Goal: Task Accomplishment & Management: Use online tool/utility

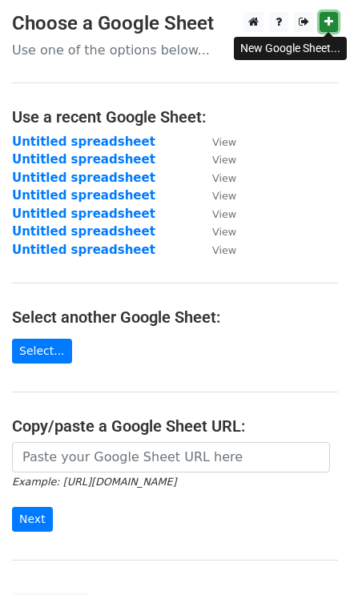
click at [329, 13] on link at bounding box center [329, 22] width 18 height 20
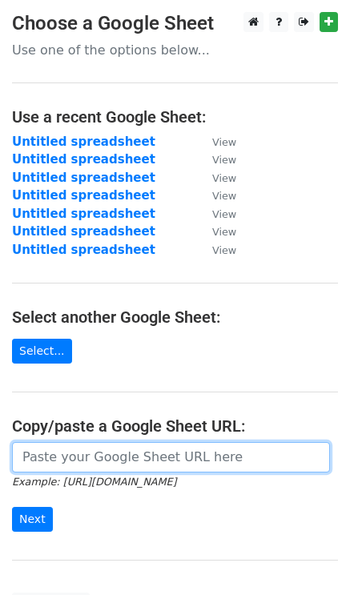
click at [30, 454] on input "url" at bounding box center [171, 457] width 318 height 30
paste input "https://docs.google.com/spreadsheets/d/1_RtCiq31JKg9WCg8hBN1V2K2K0DGLpNZLStS_wr…"
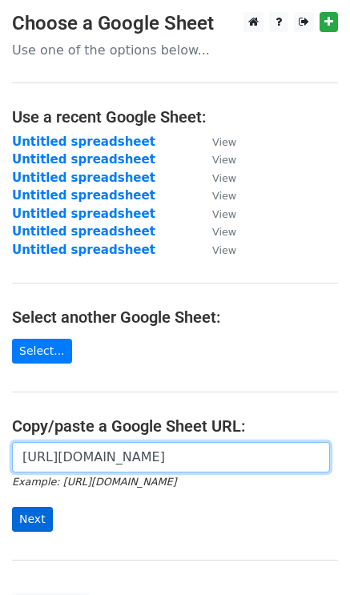
type input "https://docs.google.com/spreadsheets/d/1_RtCiq31JKg9WCg8hBN1V2K2K0DGLpNZLStS_wr…"
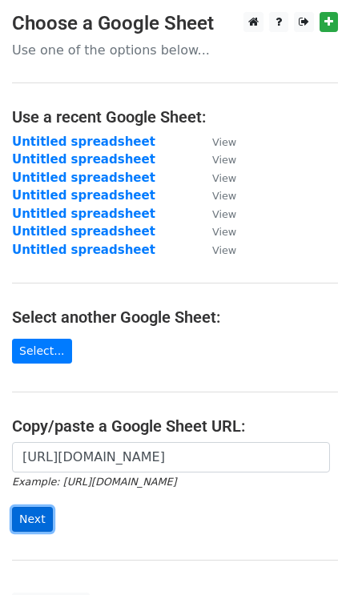
scroll to position [0, 0]
click at [31, 514] on input "Next" at bounding box center [32, 519] width 41 height 25
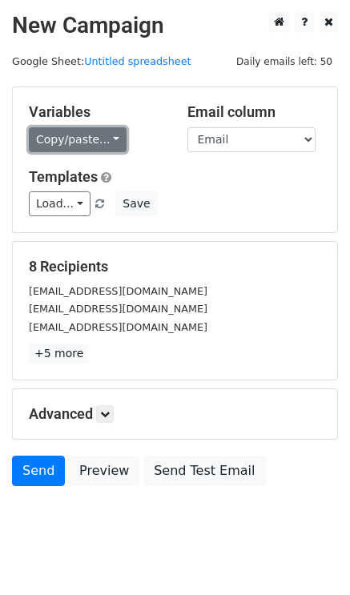
click at [85, 139] on link "Copy/paste..." at bounding box center [78, 139] width 98 height 25
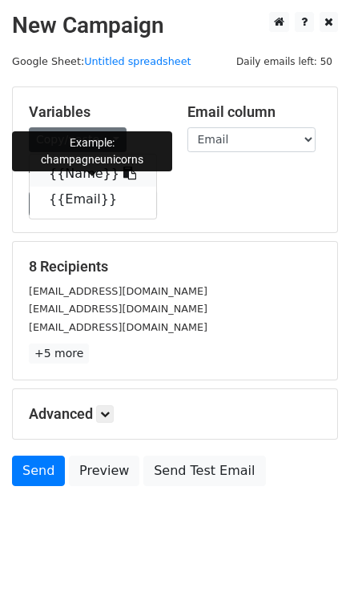
click at [78, 177] on link "{{Name}}" at bounding box center [93, 174] width 127 height 26
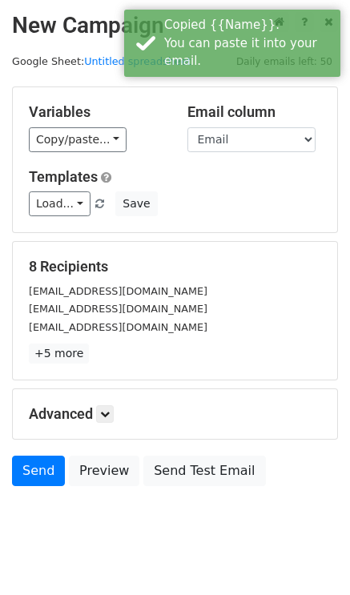
scroll to position [23, 0]
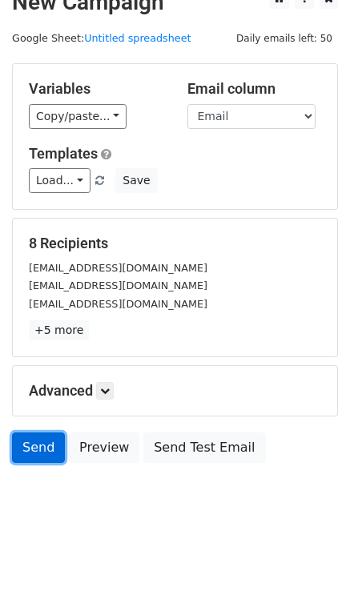
click at [42, 443] on link "Send" at bounding box center [38, 448] width 53 height 30
click at [35, 443] on link "Send" at bounding box center [38, 448] width 53 height 30
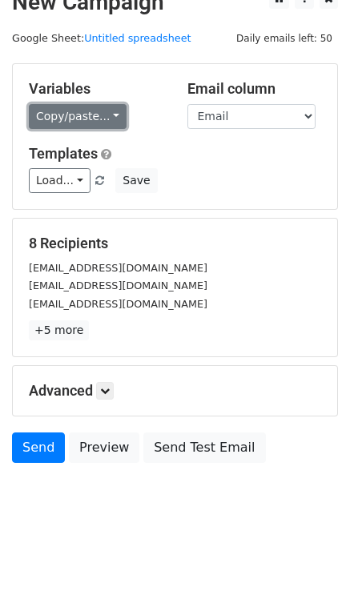
click at [71, 108] on link "Copy/paste..." at bounding box center [78, 116] width 98 height 25
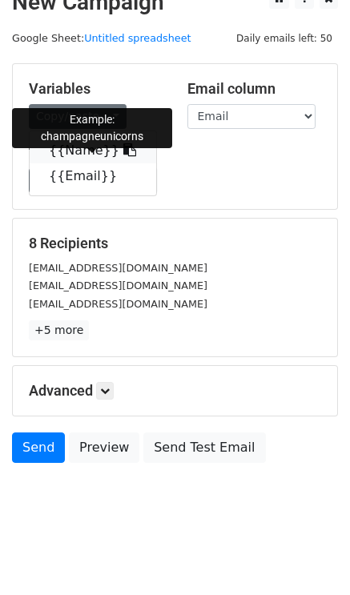
click at [75, 151] on link "{{Name}}" at bounding box center [93, 151] width 127 height 26
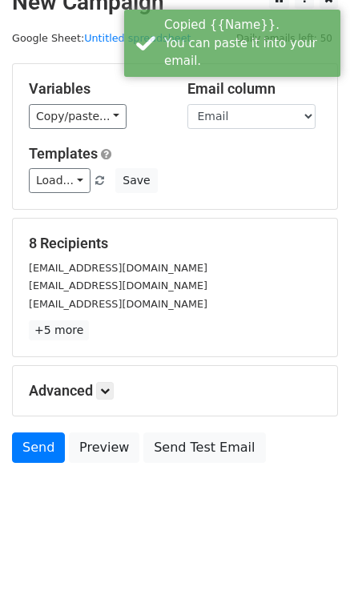
click at [258, 270] on div "champagne@illuminatesocial.co" at bounding box center [175, 268] width 316 height 18
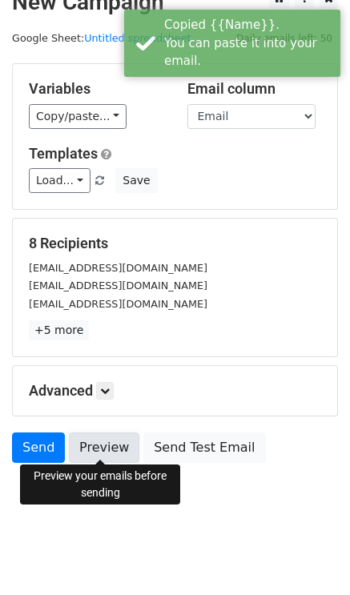
click at [105, 435] on link "Preview" at bounding box center [104, 448] width 70 height 30
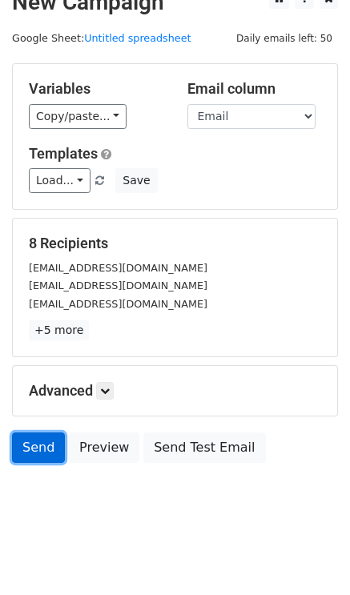
click at [50, 448] on link "Send" at bounding box center [38, 448] width 53 height 30
click at [35, 441] on link "Send" at bounding box center [38, 448] width 53 height 30
click at [40, 441] on link "Send" at bounding box center [38, 448] width 53 height 30
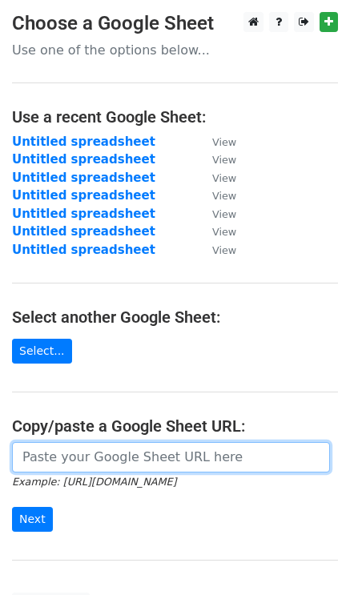
click at [74, 462] on input "url" at bounding box center [171, 457] width 318 height 30
click at [98, 460] on input "url" at bounding box center [171, 457] width 318 height 30
paste input "[URL][DOMAIN_NAME]"
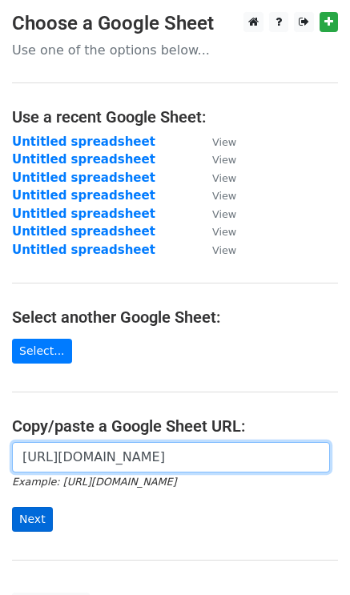
type input "[URL][DOMAIN_NAME]"
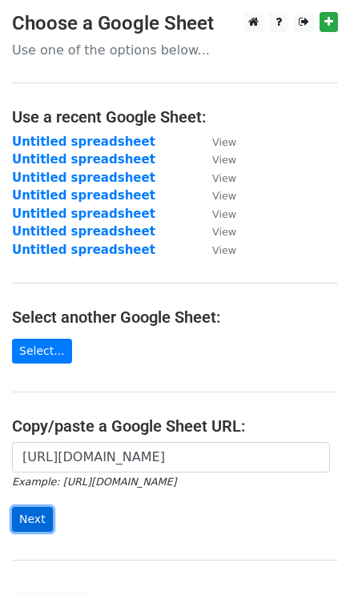
click at [35, 520] on input "Next" at bounding box center [32, 519] width 41 height 25
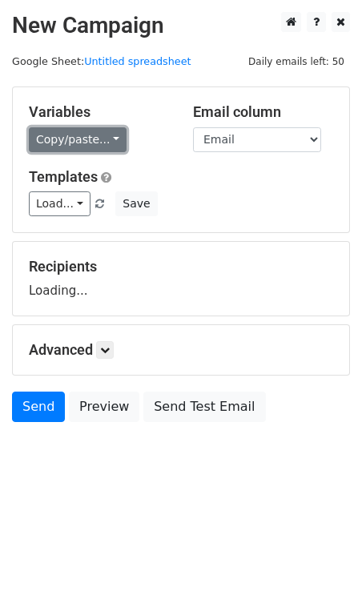
click at [59, 141] on link "Copy/paste..." at bounding box center [78, 139] width 98 height 25
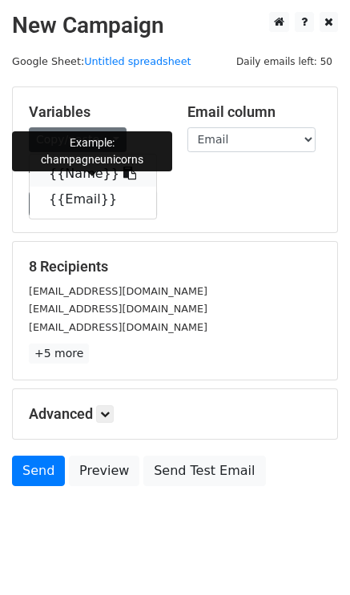
click at [72, 177] on link "{{Name}}" at bounding box center [93, 174] width 127 height 26
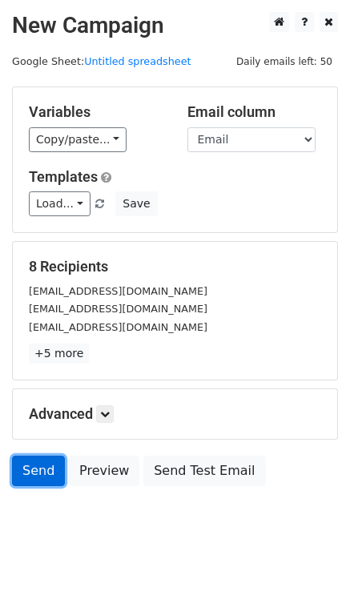
click at [47, 461] on link "Send" at bounding box center [38, 471] width 53 height 30
click at [41, 465] on link "Send" at bounding box center [38, 471] width 53 height 30
click at [43, 469] on link "Send" at bounding box center [38, 471] width 53 height 30
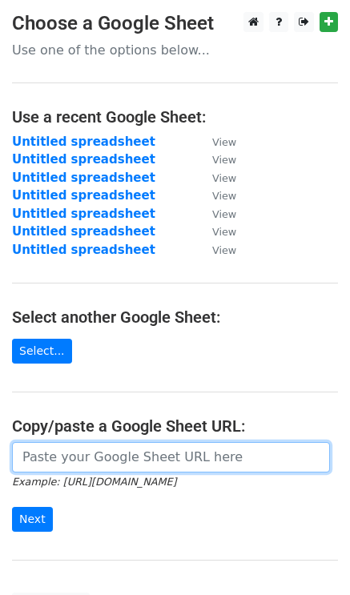
click at [66, 457] on input "url" at bounding box center [171, 457] width 318 height 30
click at [75, 456] on input "url" at bounding box center [171, 457] width 318 height 30
paste input "https://docs.google.com/spreadsheets/d/1_RtCiq31JKg9WCg8hBN1V2K2K0DGLpNZLStS_wr…"
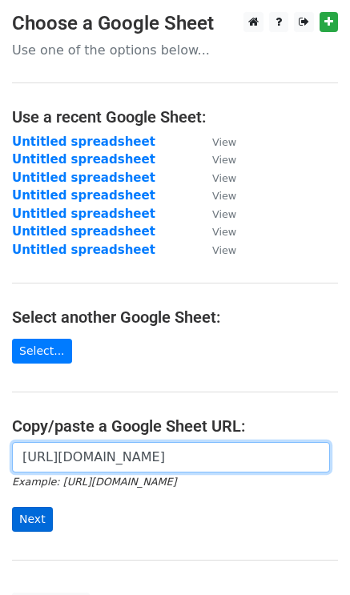
type input "https://docs.google.com/spreadsheets/d/1_RtCiq31JKg9WCg8hBN1V2K2K0DGLpNZLStS_wr…"
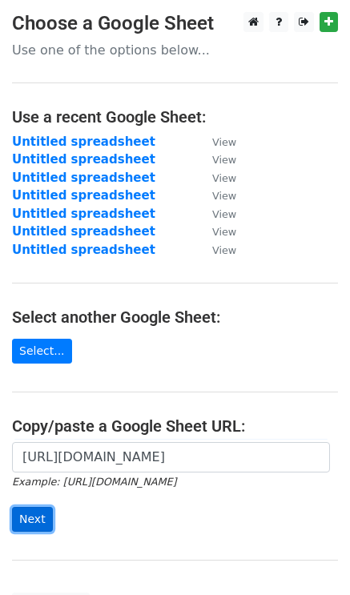
click at [22, 517] on input "Next" at bounding box center [32, 519] width 41 height 25
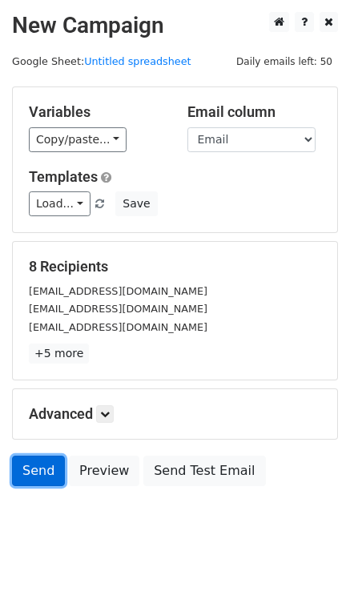
click at [38, 466] on link "Send" at bounding box center [38, 471] width 53 height 30
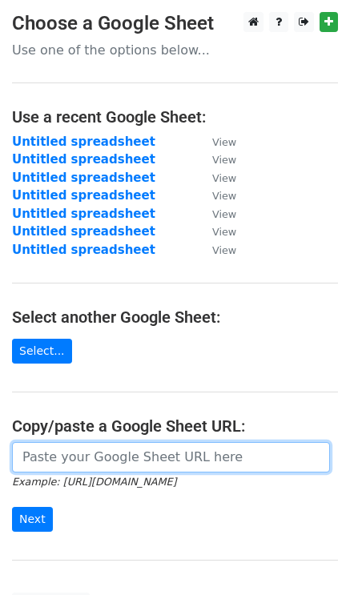
click at [77, 463] on input "url" at bounding box center [171, 457] width 318 height 30
paste input "https://docs.google.com/spreadsheets/d/1_RtCiq31JKg9WCg8hBN1V2K2K0DGLpNZLStS_wr…"
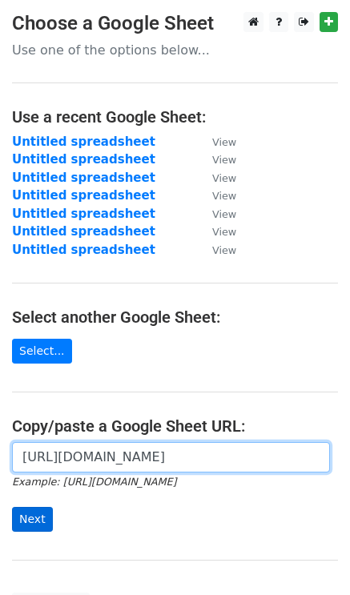
type input "https://docs.google.com/spreadsheets/d/1_RtCiq31JKg9WCg8hBN1V2K2K0DGLpNZLStS_wr…"
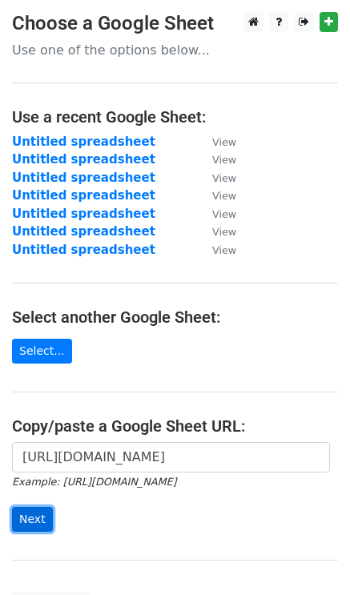
scroll to position [0, 0]
click at [39, 512] on input "Next" at bounding box center [32, 519] width 41 height 25
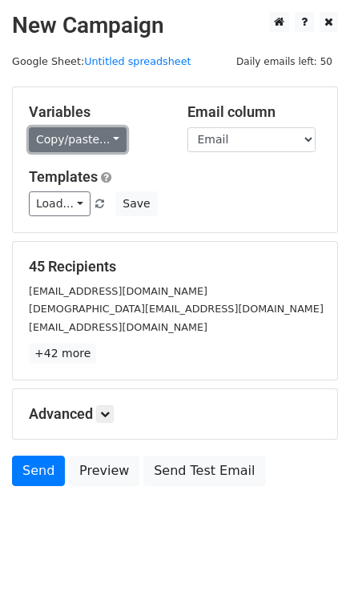
click at [91, 140] on link "Copy/paste..." at bounding box center [78, 139] width 98 height 25
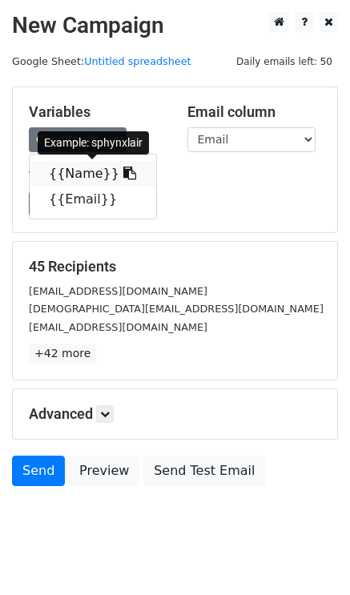
click at [84, 176] on link "{{Name}}" at bounding box center [93, 174] width 127 height 26
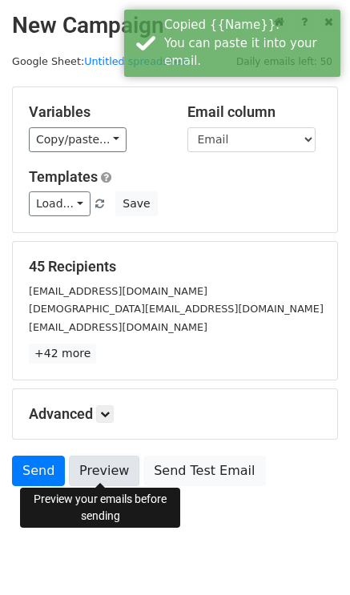
click at [92, 470] on link "Preview" at bounding box center [104, 471] width 70 height 30
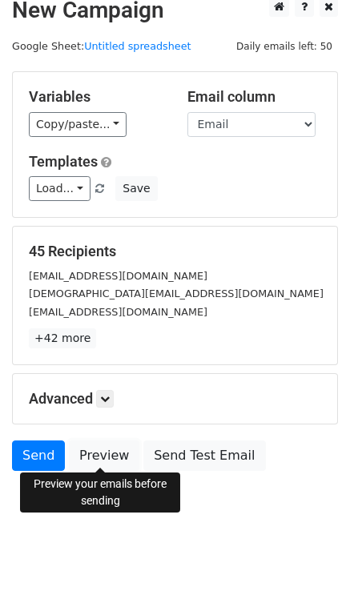
scroll to position [23, 0]
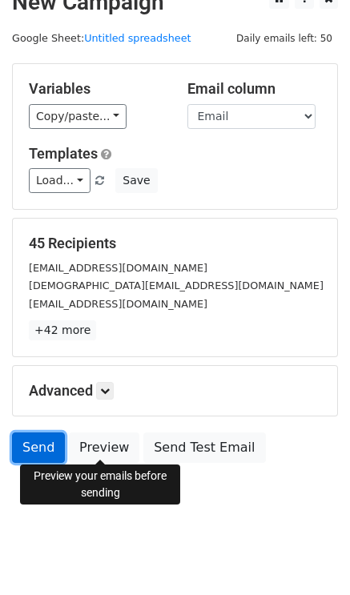
click at [48, 443] on link "Send" at bounding box center [38, 448] width 53 height 30
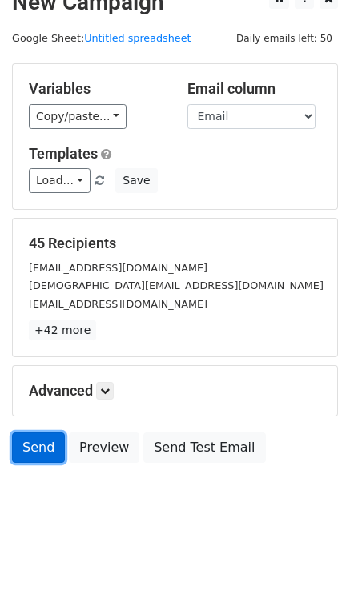
click at [42, 445] on link "Send" at bounding box center [38, 448] width 53 height 30
click at [51, 446] on link "Send" at bounding box center [38, 448] width 53 height 30
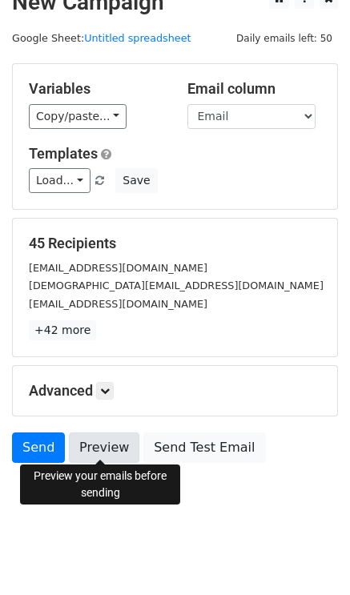
click at [94, 449] on link "Preview" at bounding box center [104, 448] width 70 height 30
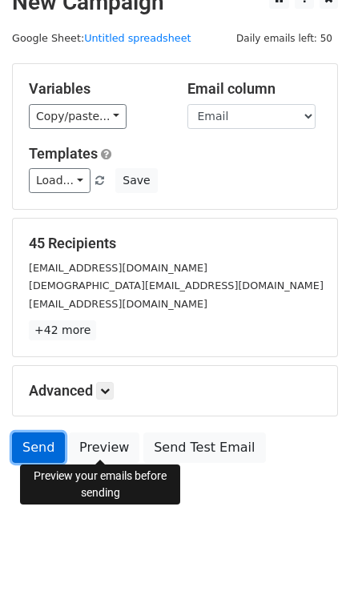
click at [46, 450] on link "Send" at bounding box center [38, 448] width 53 height 30
